Goal: Information Seeking & Learning: Compare options

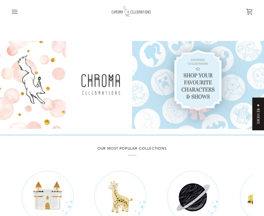
click at [15, 13] on icon "Open menu" at bounding box center [14, 11] width 5 height 3
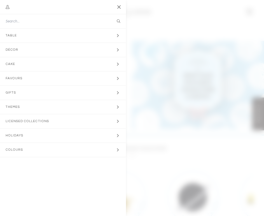
click at [36, 52] on button "Décor Expand menu" at bounding box center [63, 50] width 126 height 14
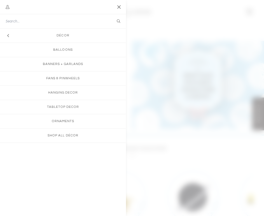
click at [8, 35] on icon "Main menu" at bounding box center [8, 35] width 1 height 3
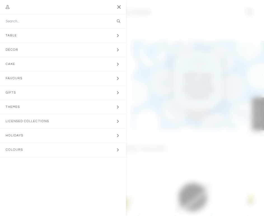
click at [64, 137] on button "Holidays Expand menu" at bounding box center [63, 135] width 126 height 14
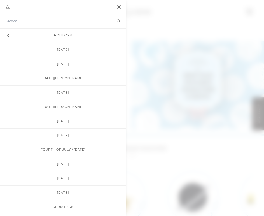
click at [9, 32] on button "Hide menu" at bounding box center [7, 36] width 14 height 14
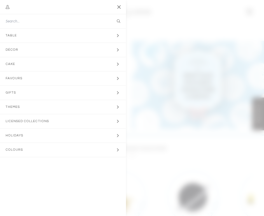
click at [29, 51] on button "Décor Expand menu" at bounding box center [63, 50] width 126 height 14
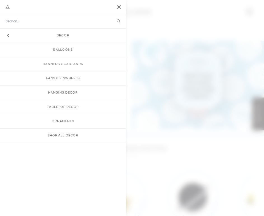
click at [65, 65] on link "Banners + Garlands" at bounding box center [63, 64] width 126 height 14
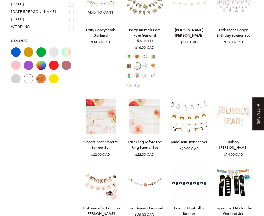
scroll to position [237, 0]
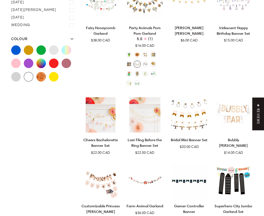
drag, startPoint x: 189, startPoint y: 116, endPoint x: 189, endPoint y: 84, distance: 32.5
drag, startPoint x: 184, startPoint y: 139, endPoint x: 191, endPoint y: 105, distance: 35.0
click at [99, 142] on p "Cheers Bachelorette Banner Set" at bounding box center [100, 142] width 39 height 11
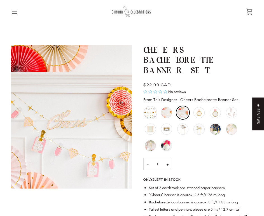
click at [152, 112] on div "Bridal Mini Banner Set" at bounding box center [150, 112] width 13 height 13
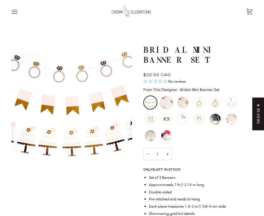
click at [168, 102] on div "Last Fling Before the Ring Banner Set" at bounding box center [166, 102] width 13 height 13
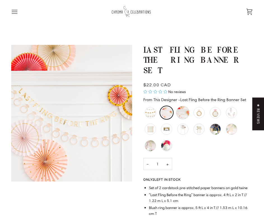
click at [182, 106] on div "Cheers Bachelorette Banner Set" at bounding box center [182, 112] width 13 height 13
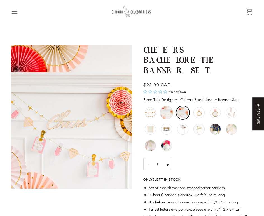
click at [166, 113] on div "Last Fling Before the Ring Banner Set" at bounding box center [166, 112] width 13 height 13
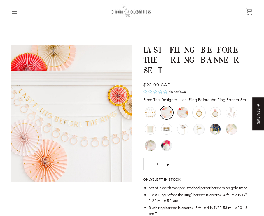
click at [201, 106] on div "Gold Diamond Ring Napkins" at bounding box center [198, 112] width 13 height 13
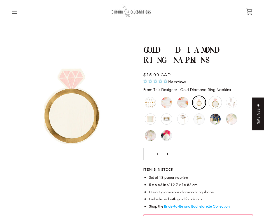
click at [215, 100] on div "Gold Diamond Ring Plates" at bounding box center [215, 102] width 13 height 13
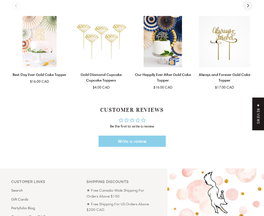
scroll to position [352, 0]
